Goal: Find specific page/section: Find specific page/section

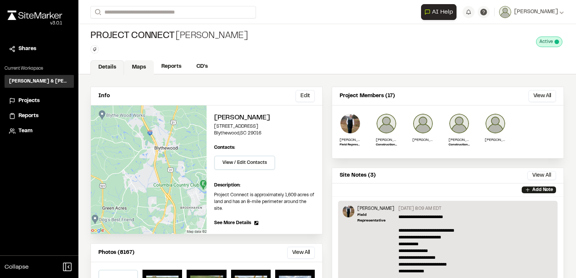
click at [138, 66] on link "Maps" at bounding box center [139, 67] width 30 height 14
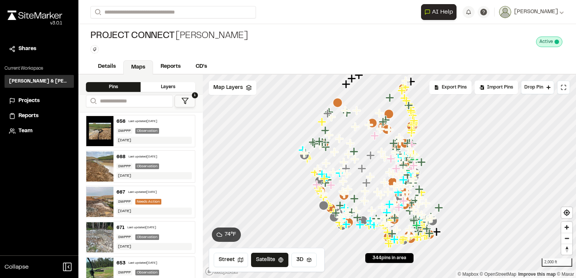
click at [182, 101] on icon at bounding box center [185, 101] width 8 height 8
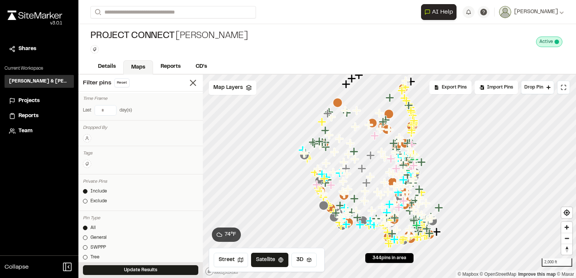
click at [104, 111] on input "number" at bounding box center [105, 111] width 21 height 10
type input "*"
click at [130, 130] on div "Dropped By" at bounding box center [140, 127] width 115 height 7
click at [126, 271] on button "Update Results" at bounding box center [140, 270] width 115 height 10
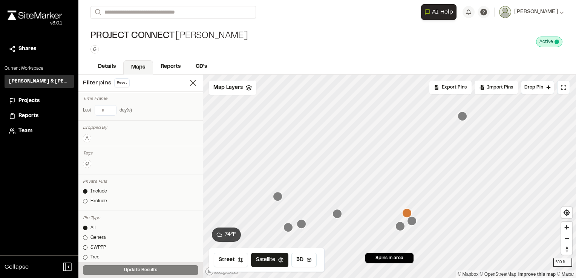
click at [463, 119] on icon "Map marker" at bounding box center [462, 116] width 9 height 9
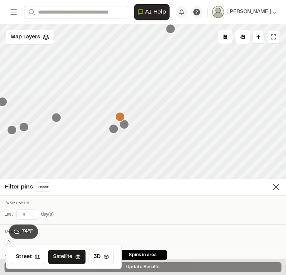
click at [128, 129] on icon "Map marker" at bounding box center [124, 125] width 10 height 10
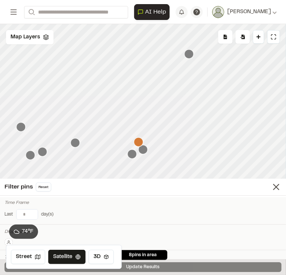
click at [133, 158] on icon "Map marker" at bounding box center [131, 154] width 9 height 9
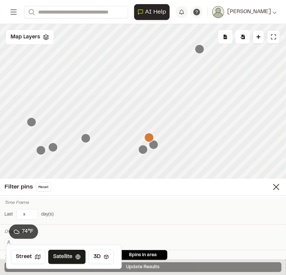
click at [148, 137] on icon "Map marker" at bounding box center [148, 137] width 9 height 9
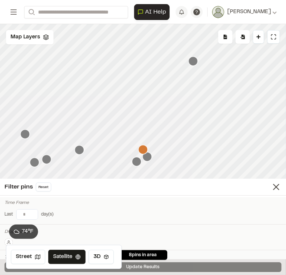
click at [80, 149] on icon "Map marker" at bounding box center [79, 149] width 9 height 9
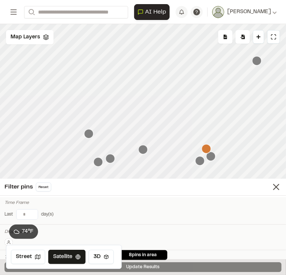
click at [143, 151] on icon "Map marker" at bounding box center [142, 149] width 9 height 9
click at [113, 158] on icon "Map marker" at bounding box center [110, 158] width 9 height 9
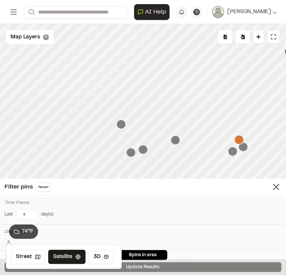
click at [145, 152] on icon "Map marker" at bounding box center [142, 149] width 9 height 9
click at [179, 142] on icon "Map marker" at bounding box center [175, 140] width 9 height 9
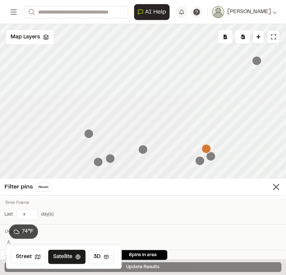
click at [109, 156] on icon "Map marker" at bounding box center [110, 158] width 9 height 9
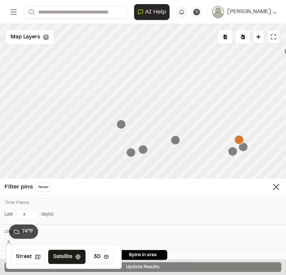
click at [130, 152] on icon "Map marker" at bounding box center [130, 152] width 9 height 9
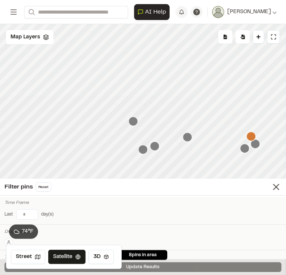
click at [133, 123] on icon "Map marker" at bounding box center [133, 121] width 9 height 9
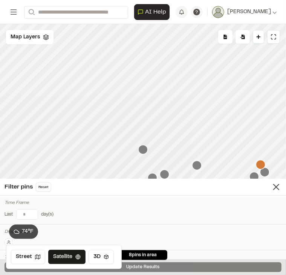
click at [144, 154] on icon "Map marker" at bounding box center [142, 149] width 9 height 9
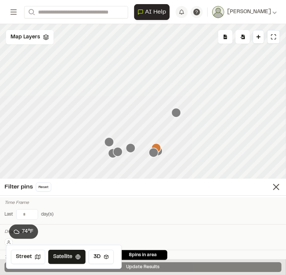
click at [174, 113] on icon "Map marker" at bounding box center [175, 112] width 9 height 9
